Goal: Task Accomplishment & Management: Use online tool/utility

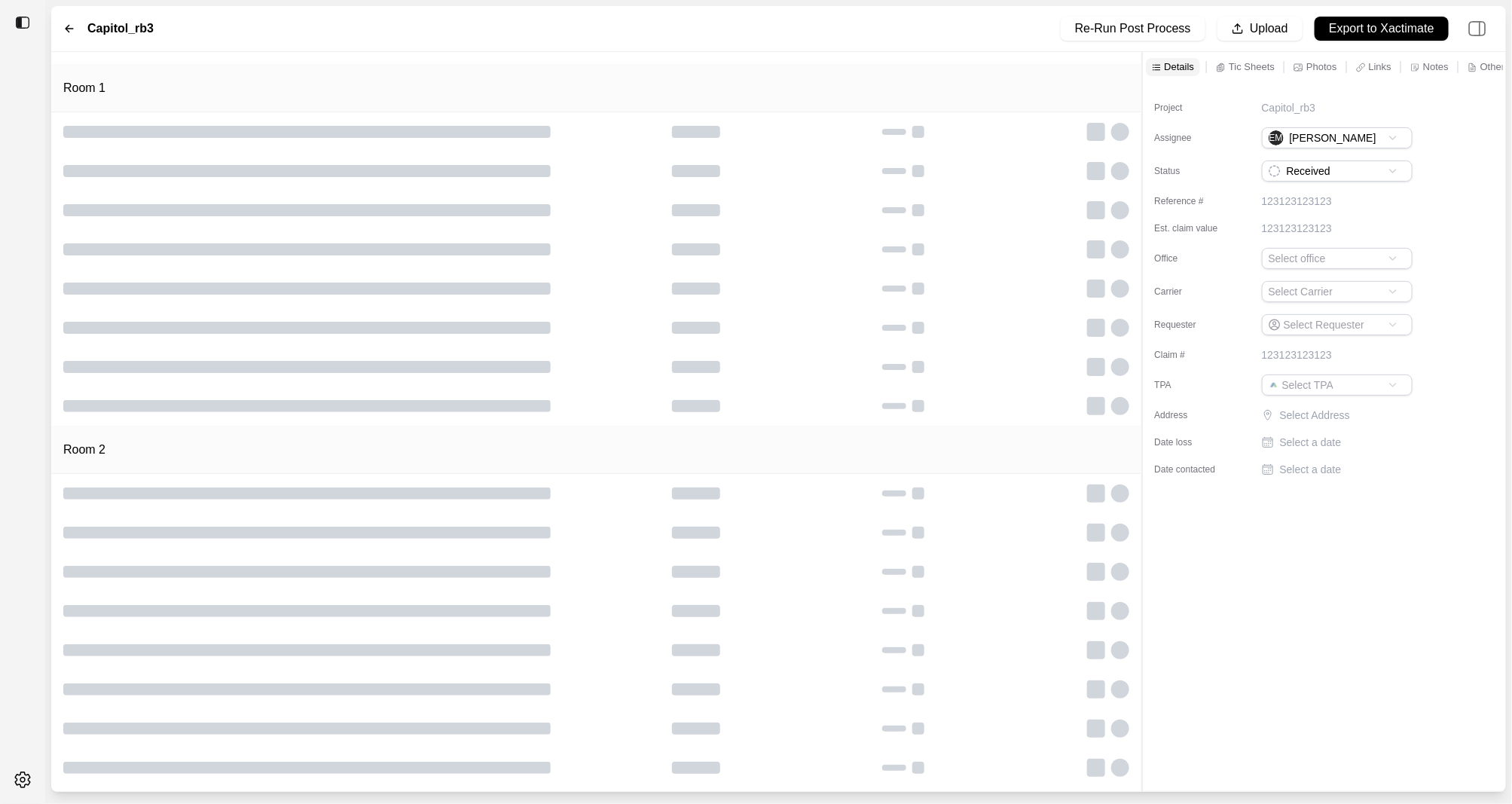
click at [1239, 72] on p "Tic Sheets" at bounding box center [1252, 66] width 46 height 13
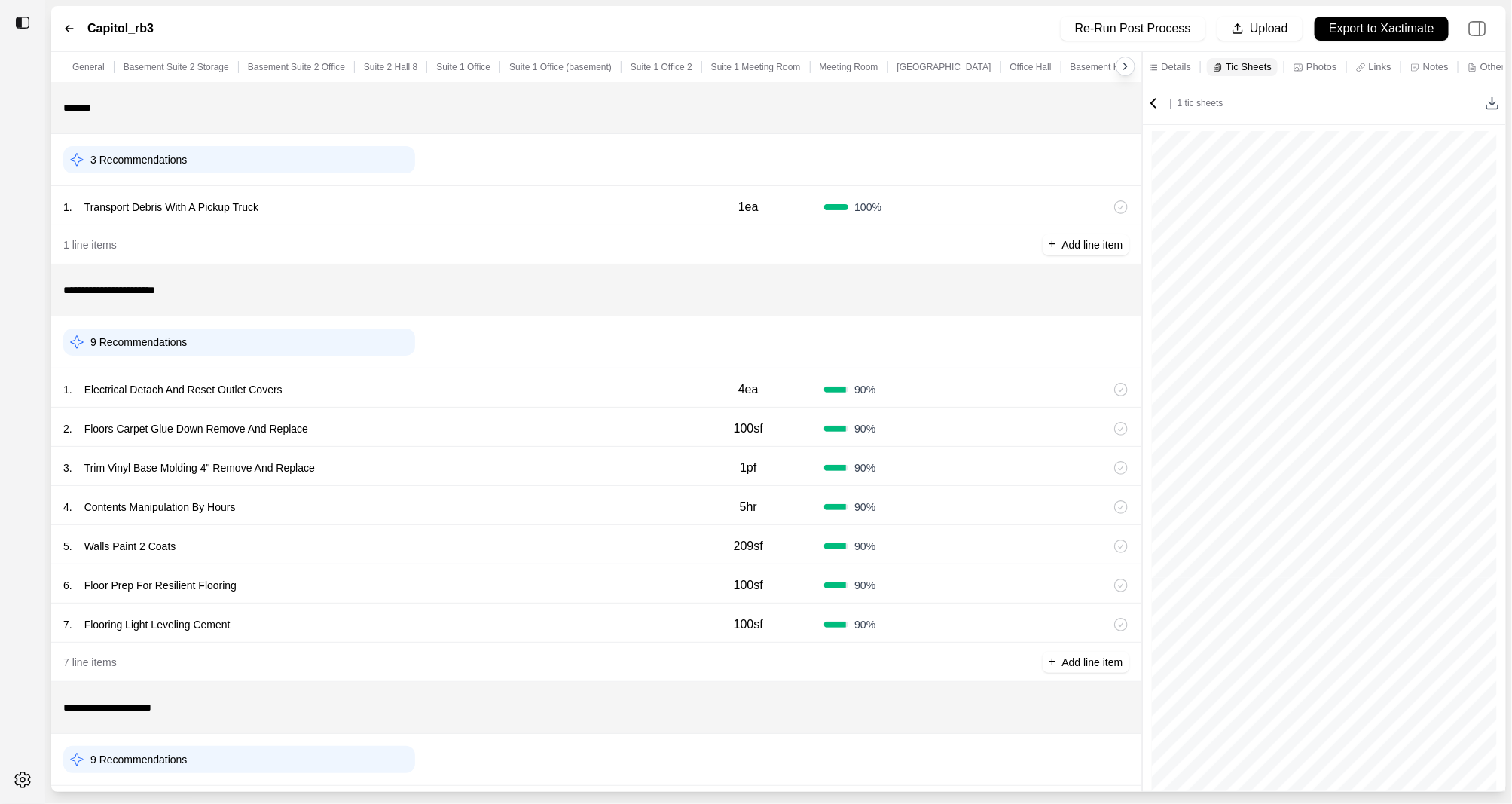
click at [1491, 96] on icon at bounding box center [1492, 104] width 15 height 15
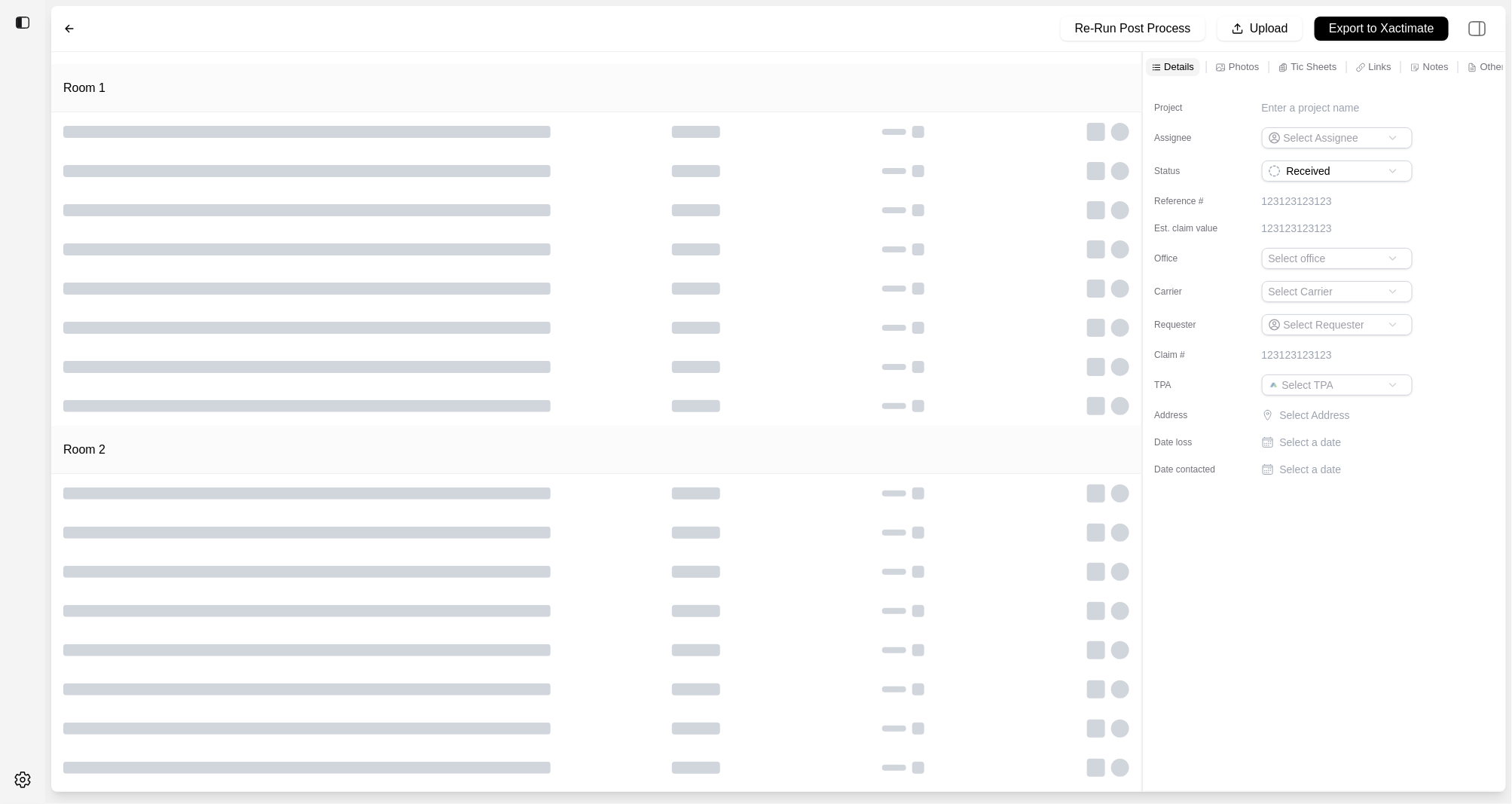
type input "**********"
click at [1317, 65] on p "Tic Sheets" at bounding box center [1314, 66] width 46 height 13
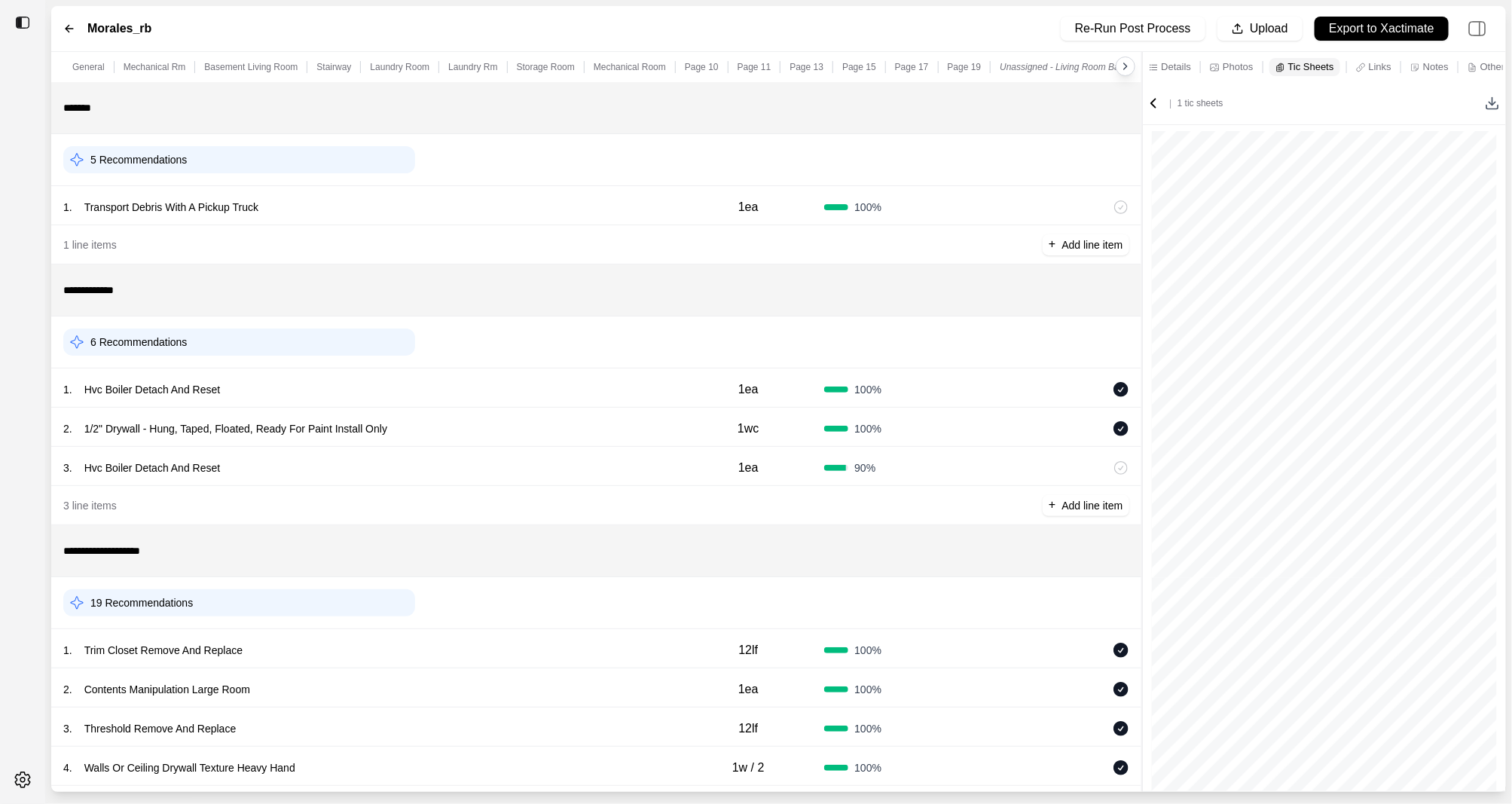
click at [1492, 102] on line at bounding box center [1492, 102] width 0 height 8
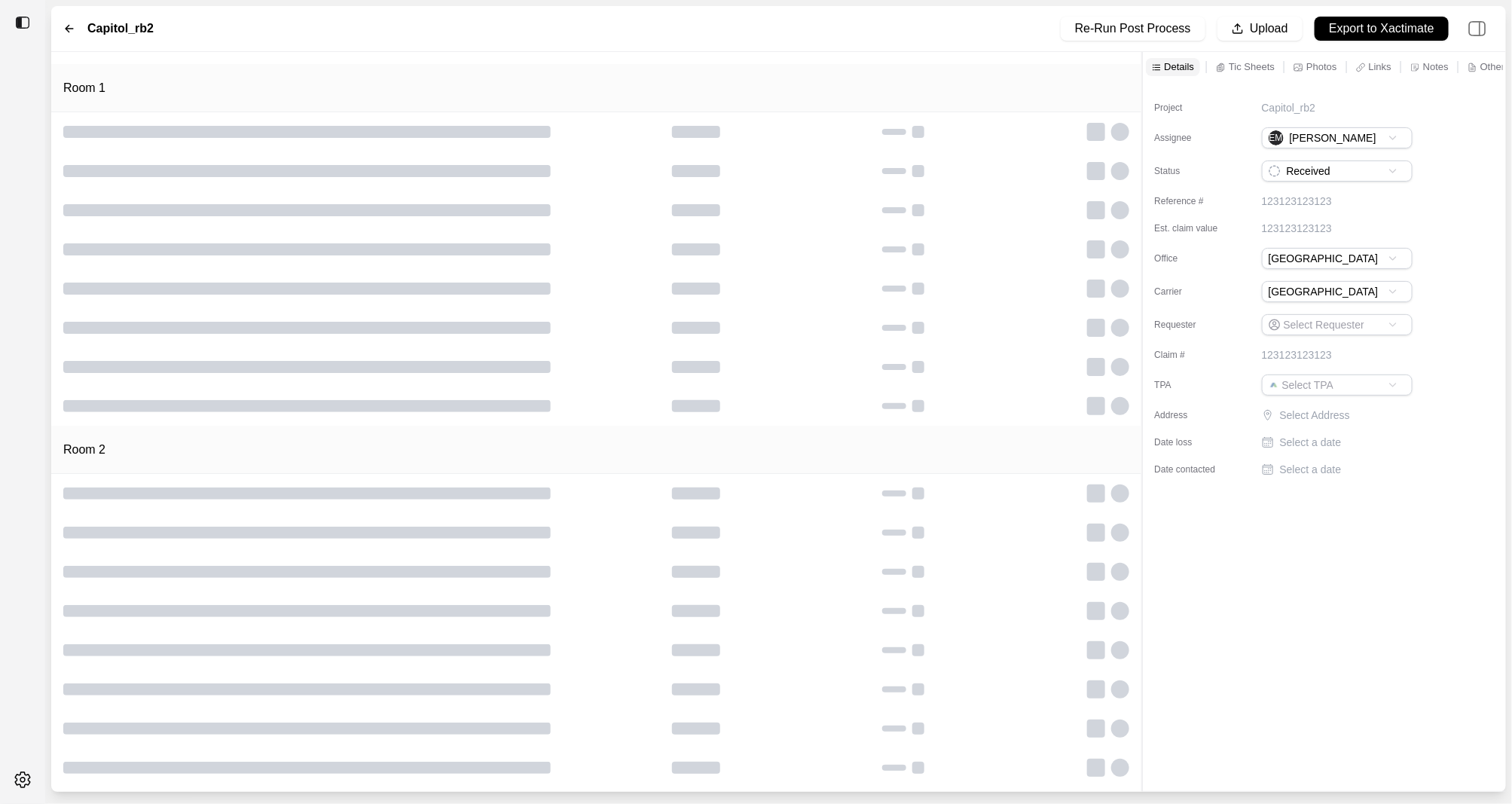
click at [1236, 65] on p "Tic Sheets" at bounding box center [1252, 66] width 46 height 13
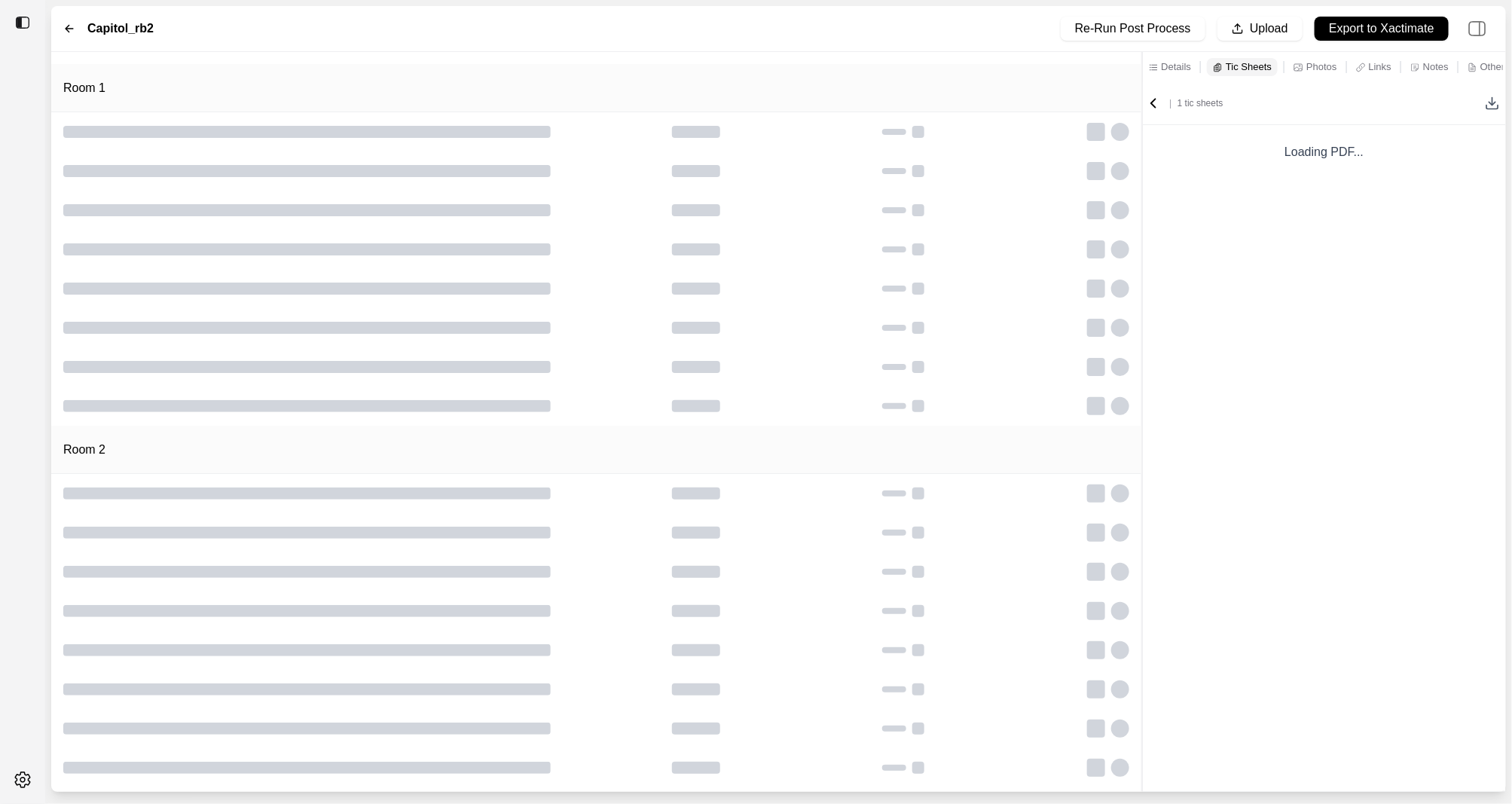
click at [1490, 108] on icon at bounding box center [1492, 107] width 12 height 4
